Goal: Task Accomplishment & Management: Use online tool/utility

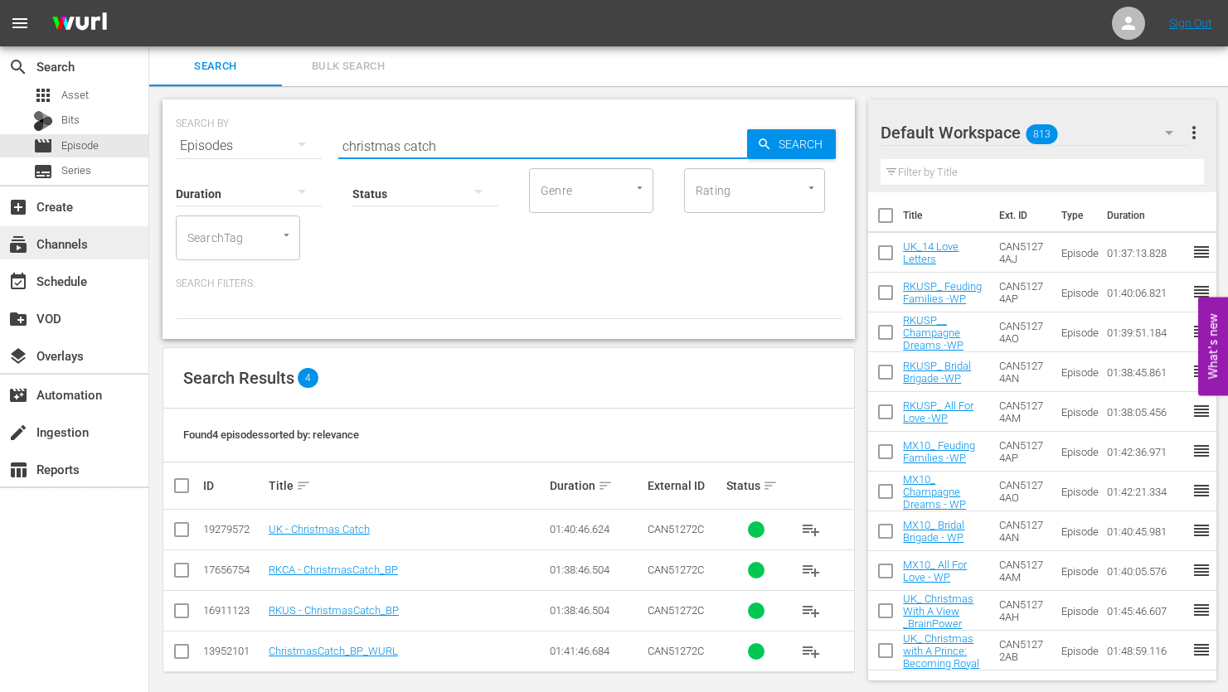
click at [76, 245] on div "subscriptions Channels" at bounding box center [46, 241] width 93 height 15
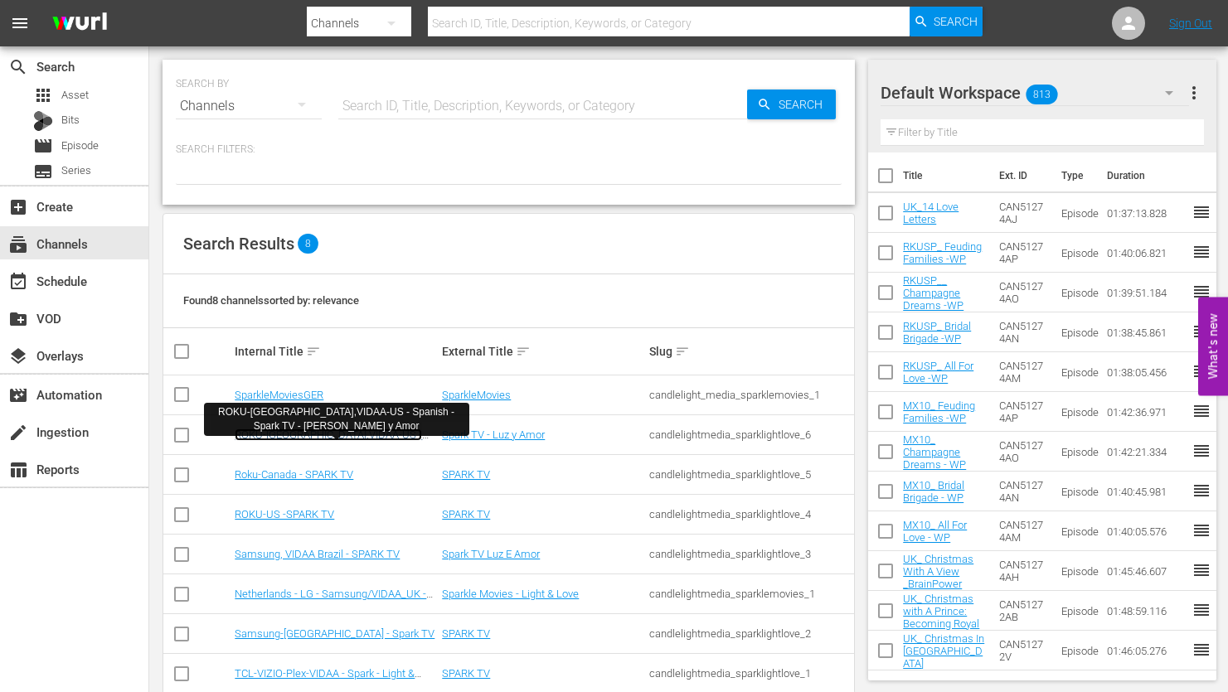
click at [294, 435] on link "ROKU-[GEOGRAPHIC_DATA],VIDAA-US - Spanish - Spark TV - [PERSON_NAME] y Amor" at bounding box center [328, 447] width 187 height 37
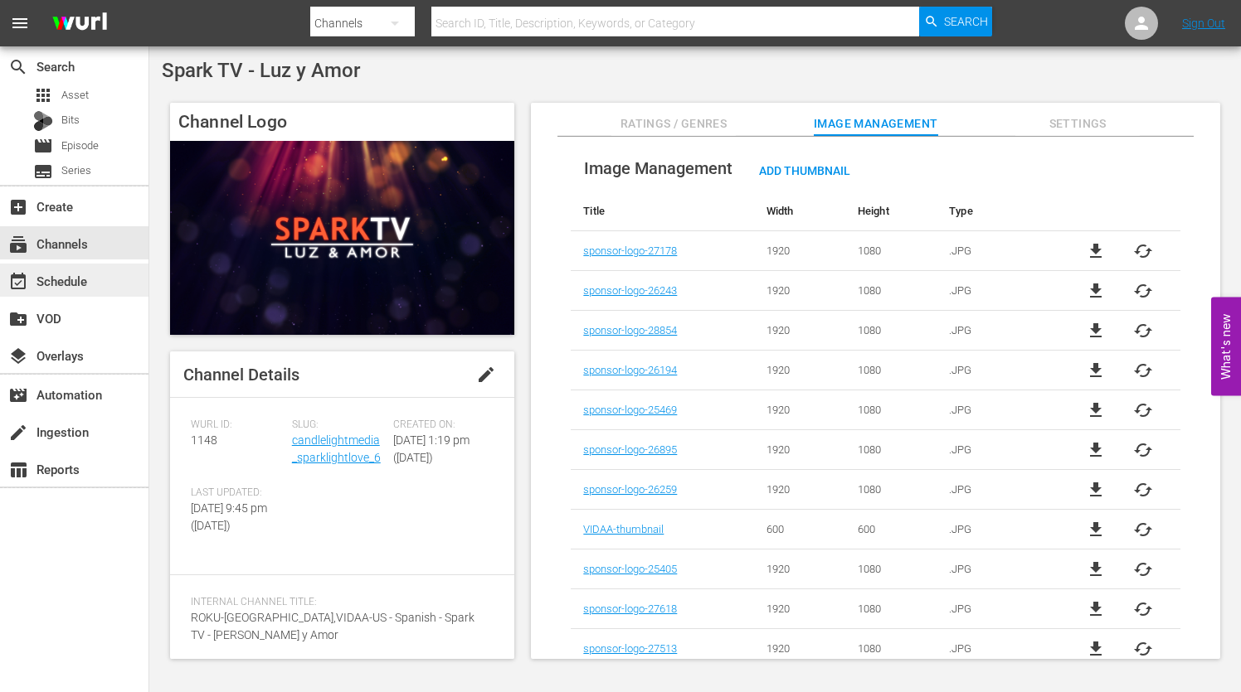
click at [95, 281] on div "event_available Schedule" at bounding box center [74, 280] width 148 height 33
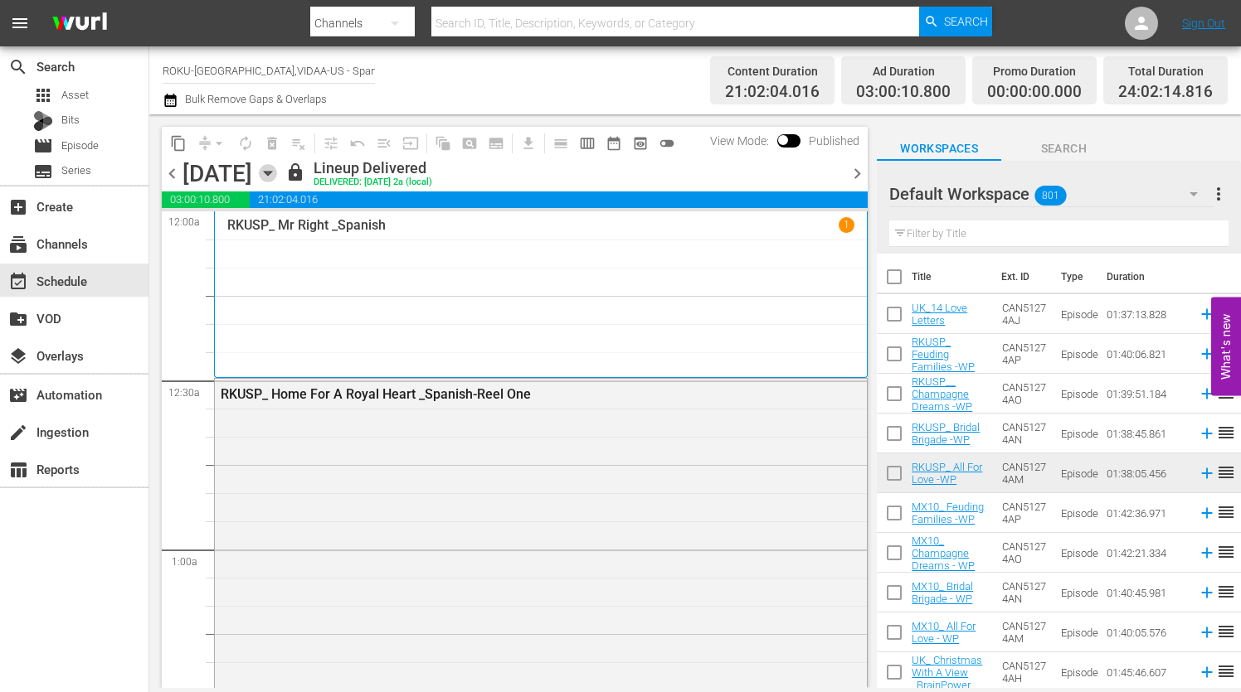
click at [277, 171] on icon "button" at bounding box center [268, 173] width 18 height 18
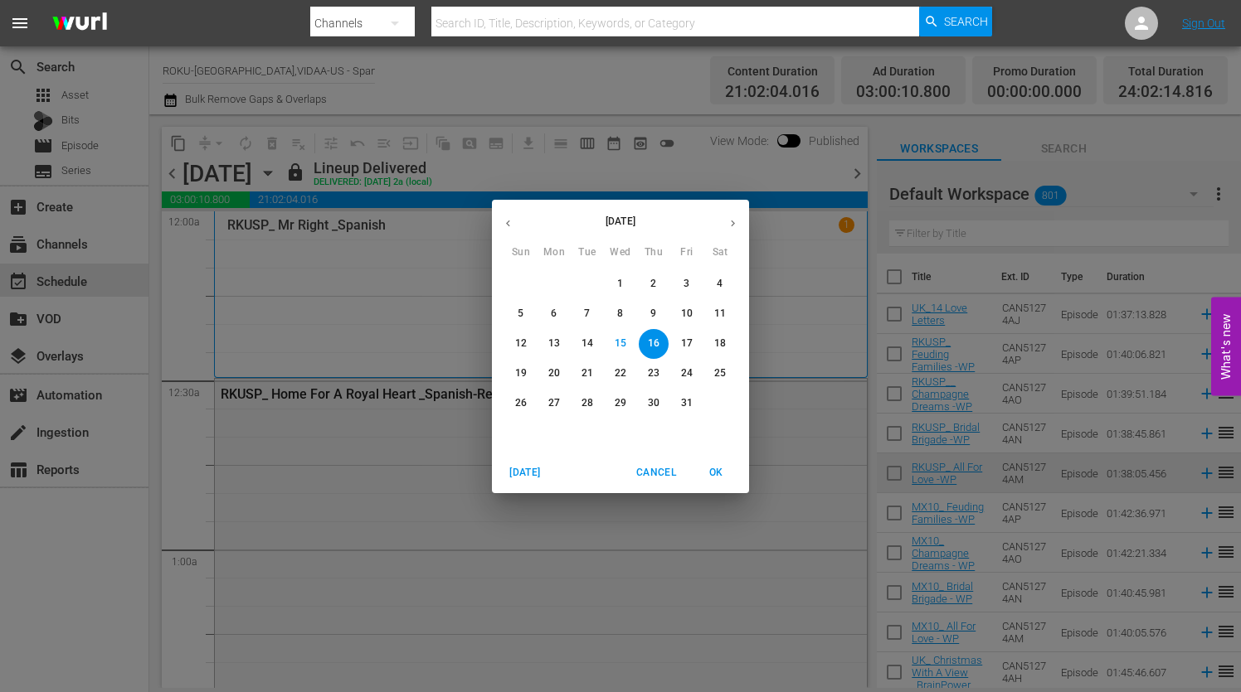
click at [720, 338] on p "18" at bounding box center [720, 344] width 12 height 14
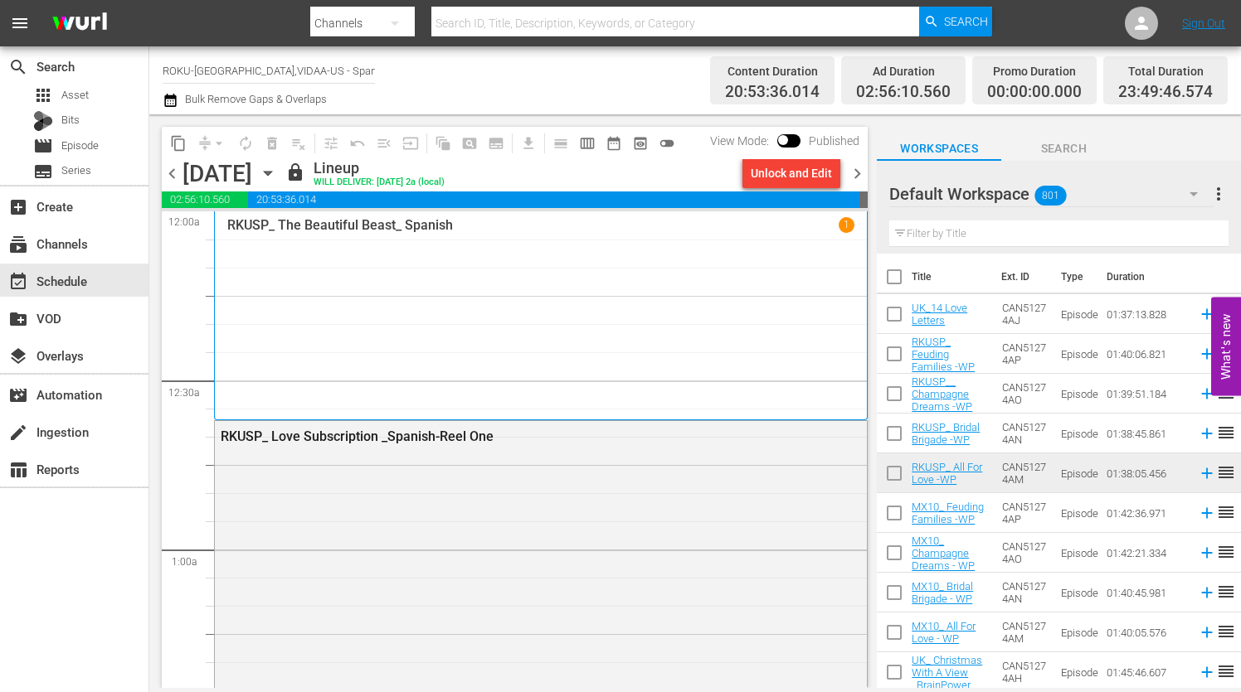
click at [277, 170] on icon "button" at bounding box center [268, 173] width 18 height 18
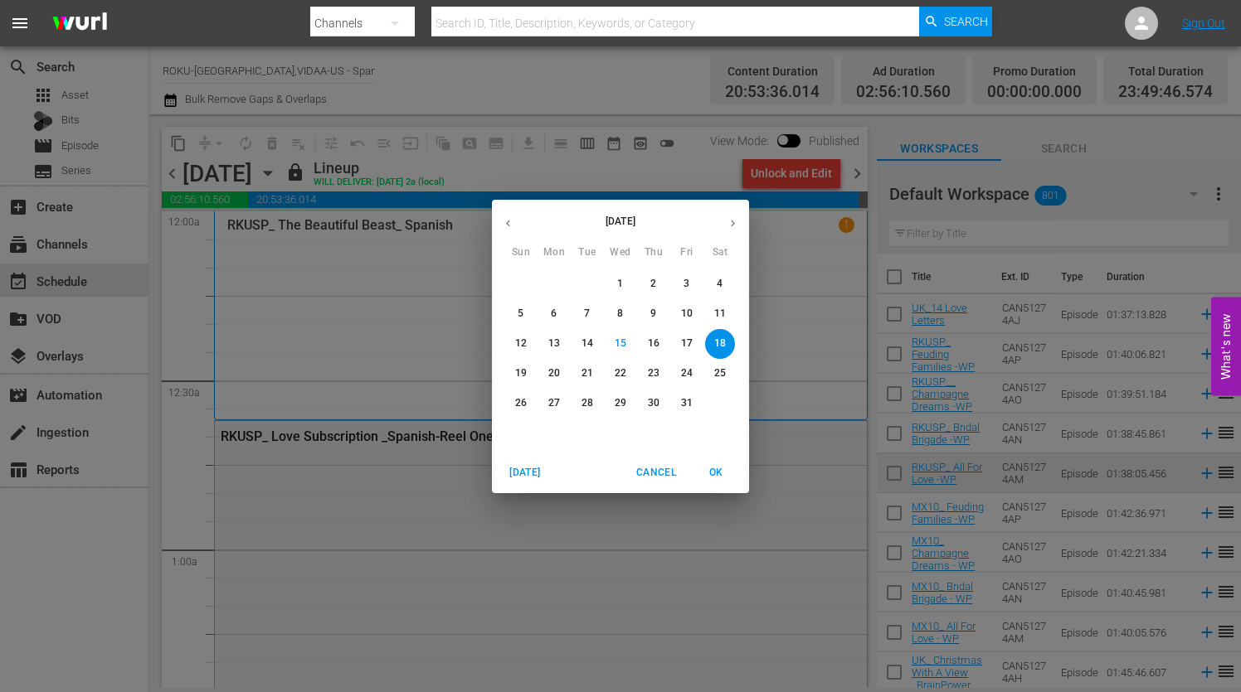
click at [521, 369] on p "19" at bounding box center [521, 374] width 12 height 14
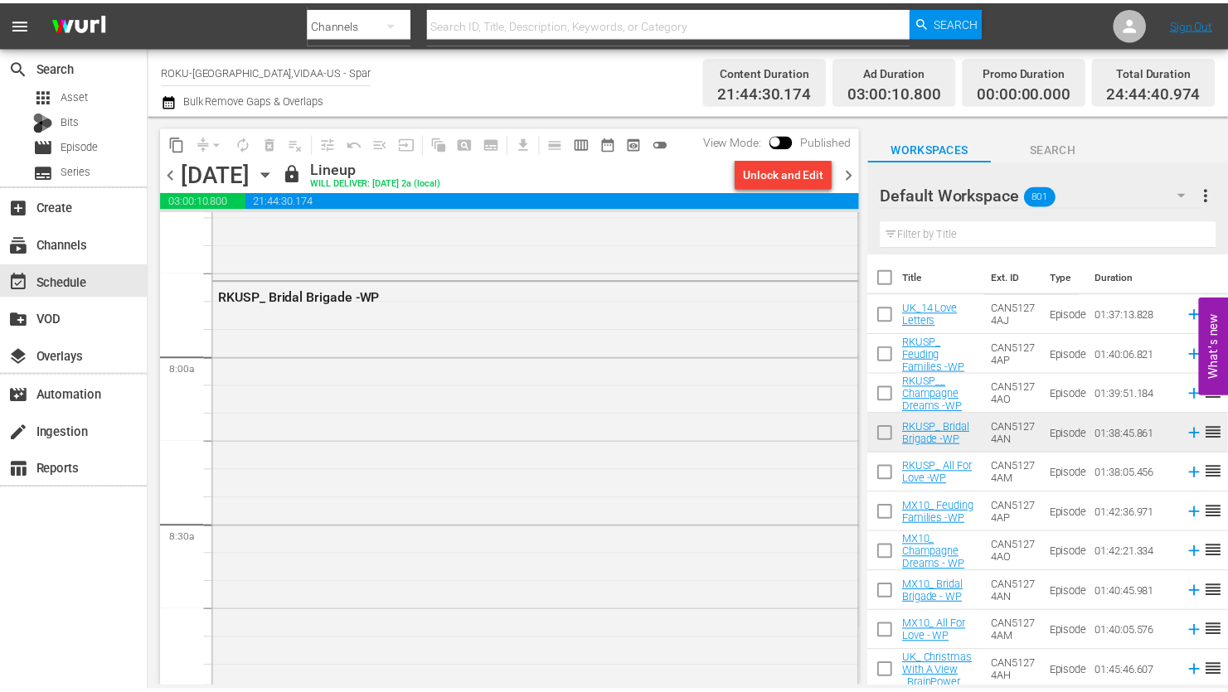
scroll to position [2322, 0]
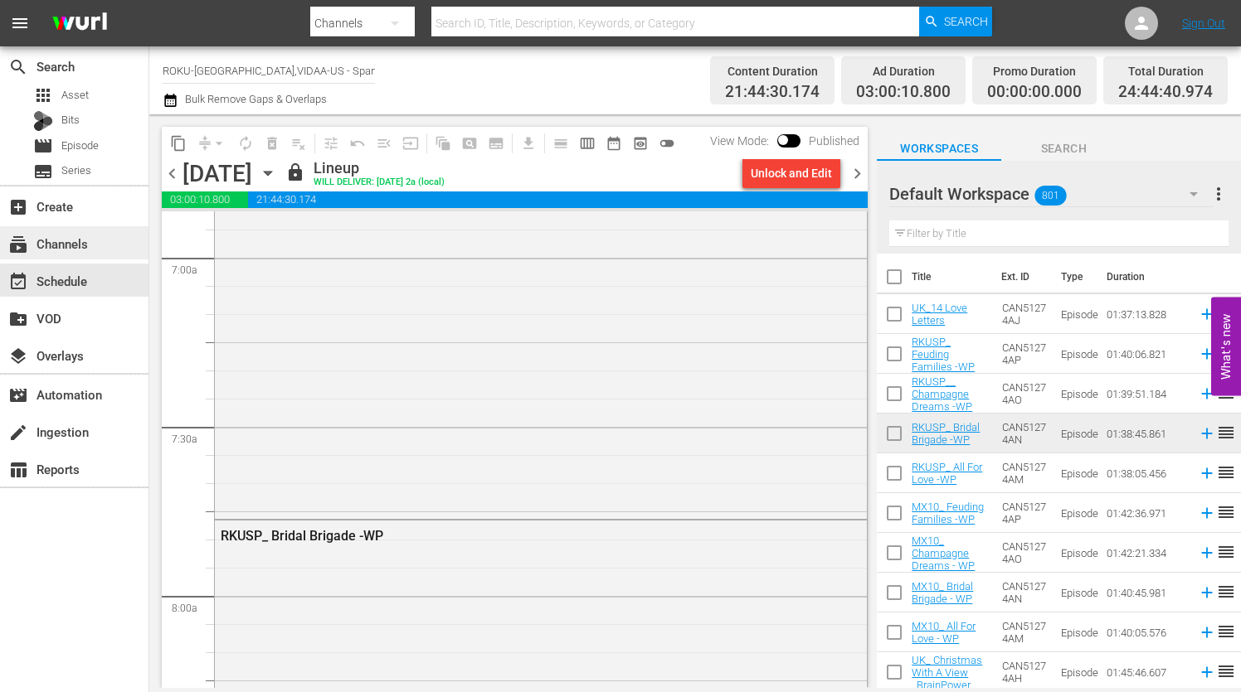
click at [85, 236] on div "subscriptions Channels" at bounding box center [46, 241] width 93 height 15
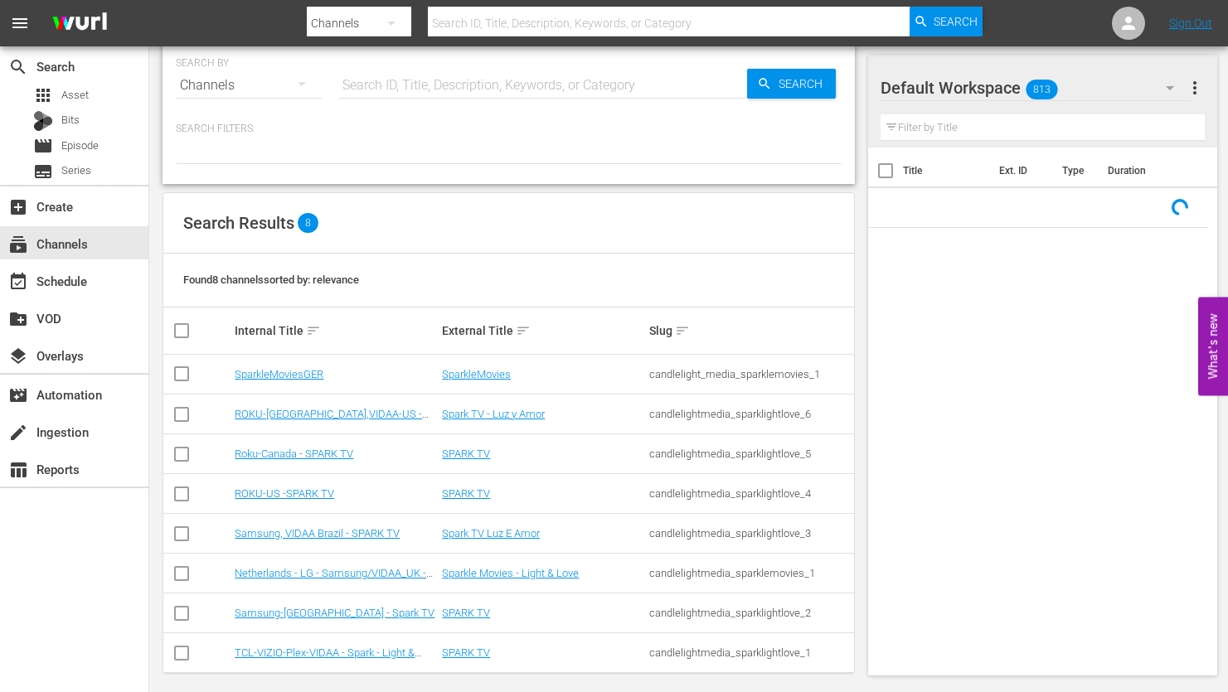
scroll to position [32, 0]
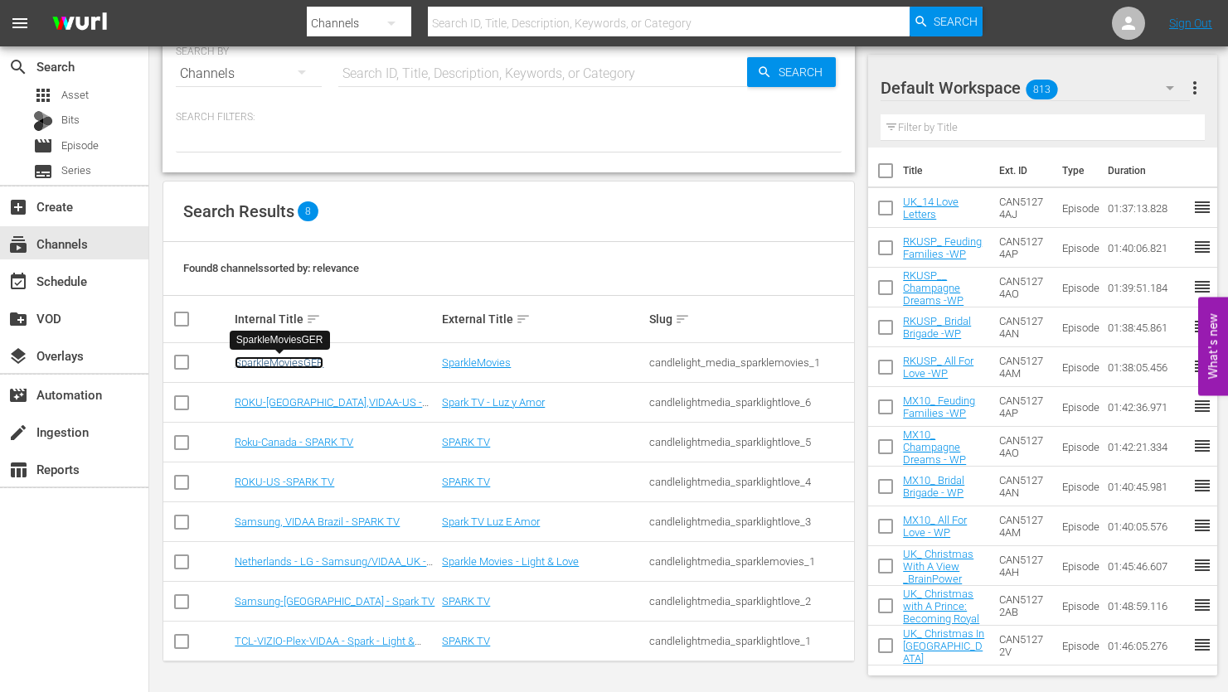
click at [280, 360] on link "SparkleMoviesGER" at bounding box center [279, 363] width 89 height 12
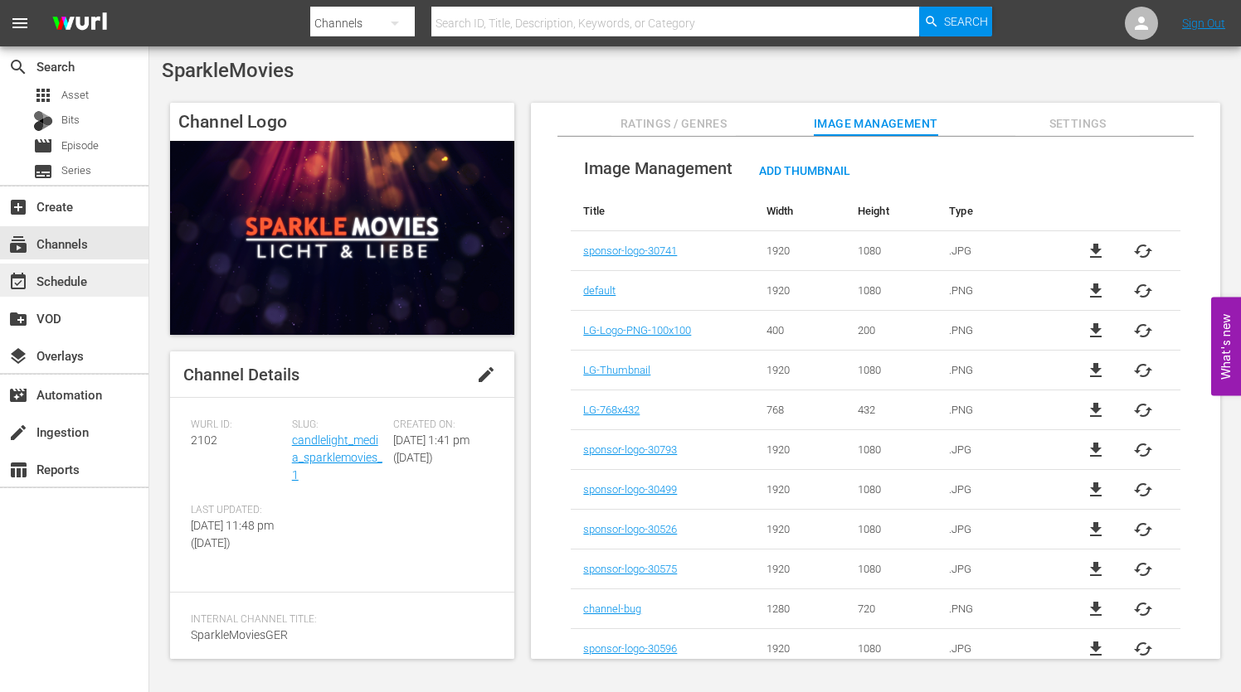
click at [72, 279] on div "event_available Schedule" at bounding box center [46, 278] width 93 height 15
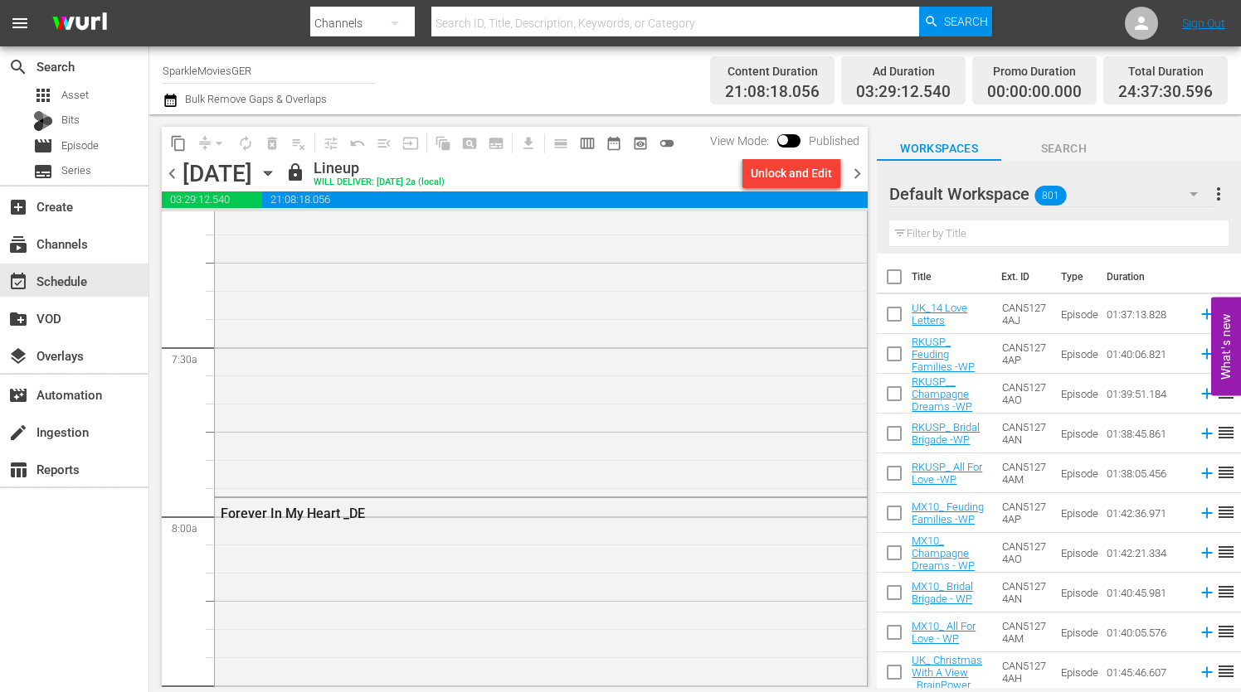
scroll to position [2405, 0]
